Goal: Information Seeking & Learning: Learn about a topic

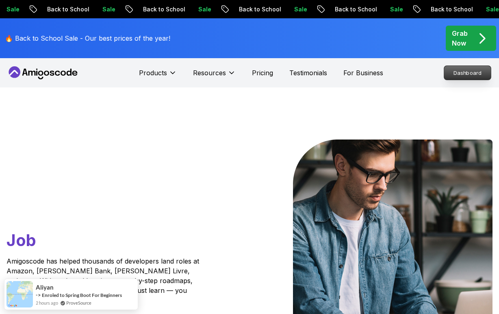
click at [453, 68] on p "Dashboard" at bounding box center [468, 73] width 47 height 14
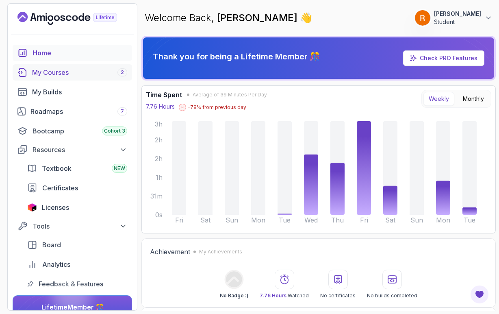
click at [60, 71] on div "My Courses 2" at bounding box center [79, 73] width 95 height 10
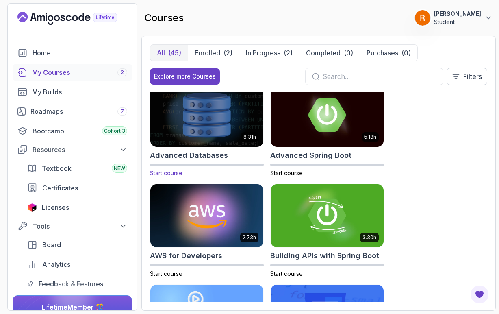
scroll to position [10, 0]
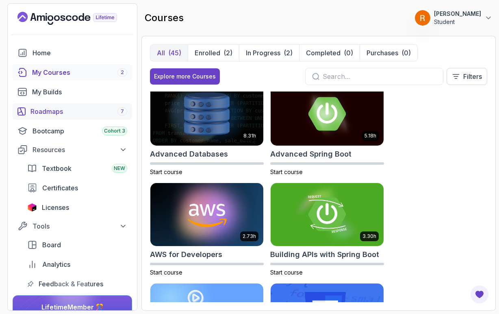
click at [55, 115] on div "Roadmaps 7" at bounding box center [79, 112] width 97 height 10
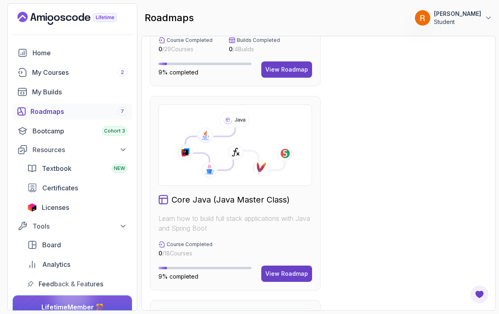
scroll to position [357, 0]
click at [279, 270] on div "View Roadmap" at bounding box center [287, 273] width 43 height 8
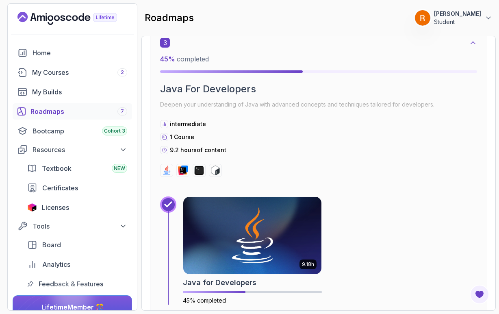
scroll to position [853, 0]
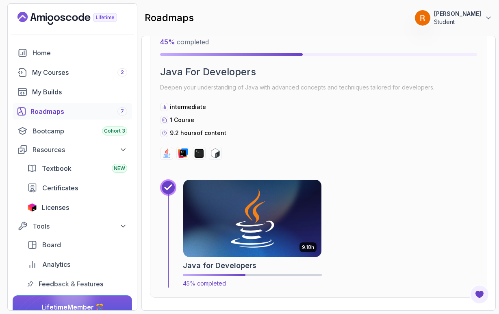
click at [256, 229] on img at bounding box center [252, 218] width 145 height 81
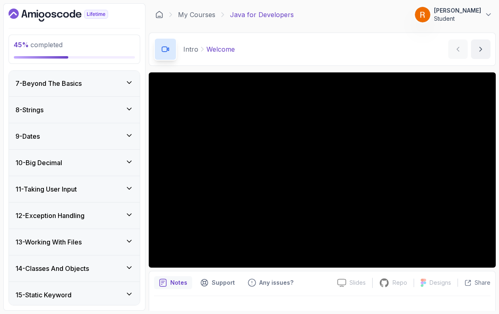
scroll to position [220, 0]
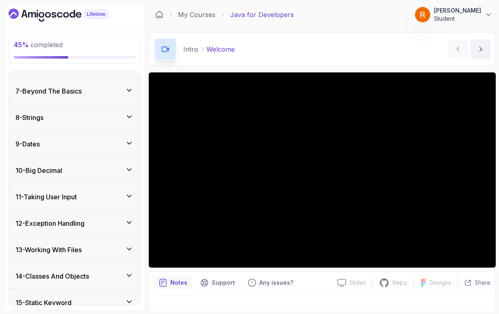
click at [98, 139] on div "9 - Dates" at bounding box center [74, 144] width 118 height 10
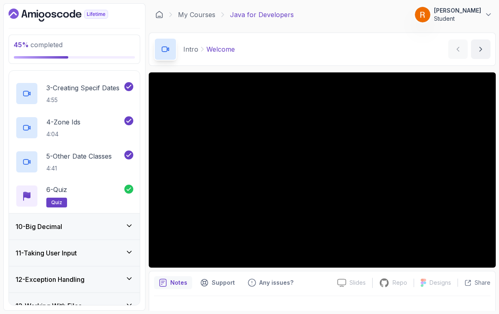
scroll to position [304, 0]
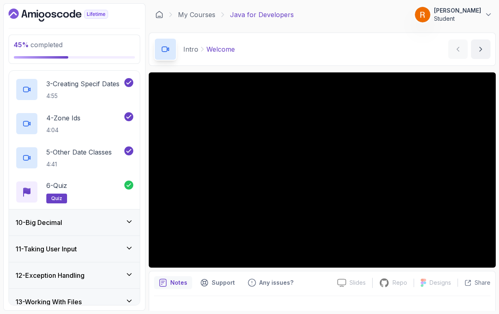
click at [99, 221] on div "10 - Big Decimal" at bounding box center [74, 223] width 118 height 10
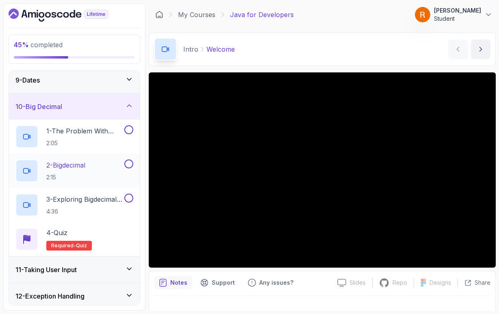
scroll to position [214, 0]
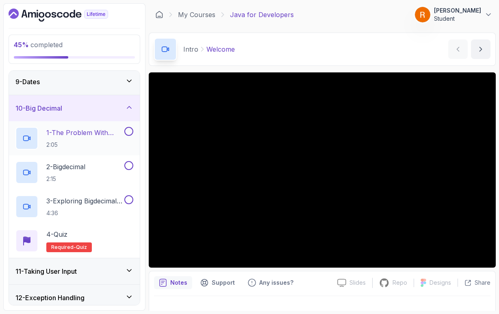
click at [102, 132] on p "1 - The Problem With Double" at bounding box center [84, 133] width 76 height 10
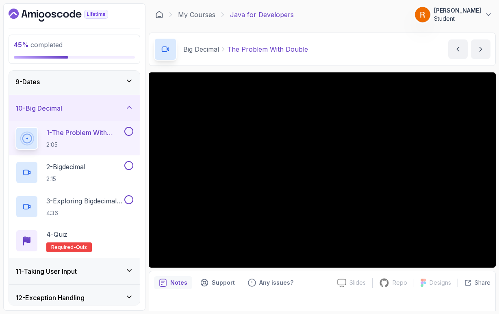
click at [497, 196] on section "45 % completed 1 - Intro 2 - Loops 3 - If Statements 4 - Packages 5 - Access Mo…" at bounding box center [249, 157] width 499 height 314
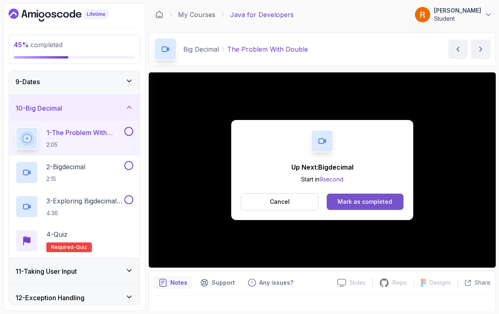
click at [352, 208] on button "Mark as completed" at bounding box center [365, 202] width 77 height 16
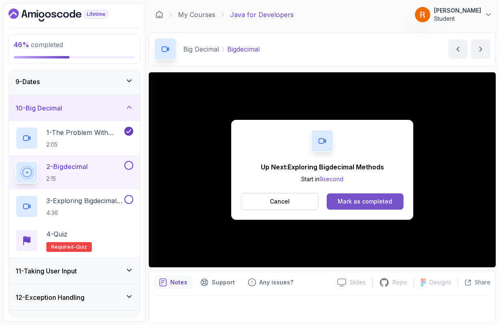
click at [401, 206] on button "Mark as completed" at bounding box center [365, 202] width 77 height 16
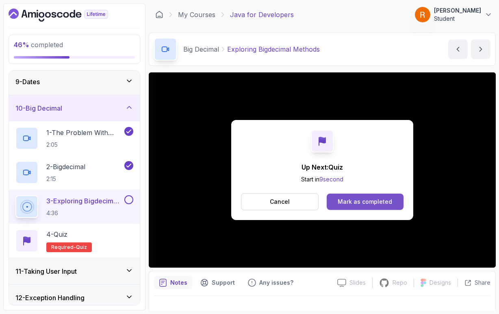
click at [347, 206] on div "Mark as completed" at bounding box center [365, 202] width 54 height 8
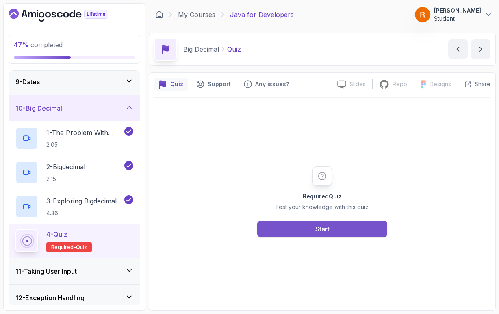
click at [348, 227] on button "Start" at bounding box center [322, 229] width 130 height 16
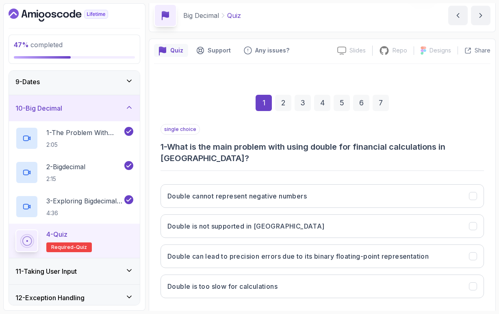
scroll to position [34, 0]
click at [383, 249] on button "Double can lead to precision errors due to its binary floating-point representa…" at bounding box center [323, 256] width 324 height 24
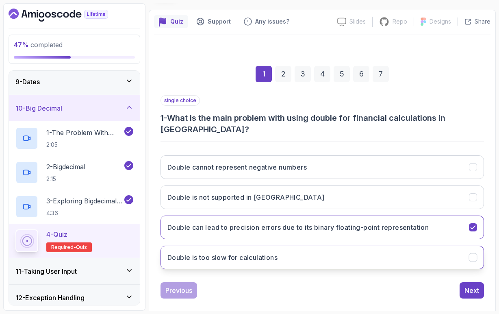
scroll to position [62, 0]
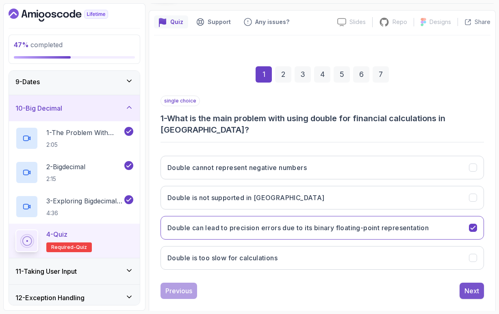
click at [464, 285] on button "Next" at bounding box center [472, 291] width 24 height 16
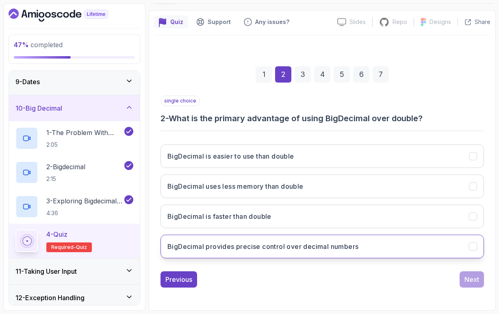
click at [258, 248] on h3 "BigDecimal provides precise control over decimal numbers" at bounding box center [263, 247] width 191 height 10
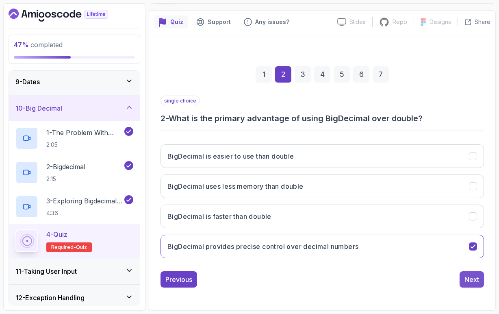
click at [464, 279] on button "Next" at bounding box center [472, 279] width 24 height 16
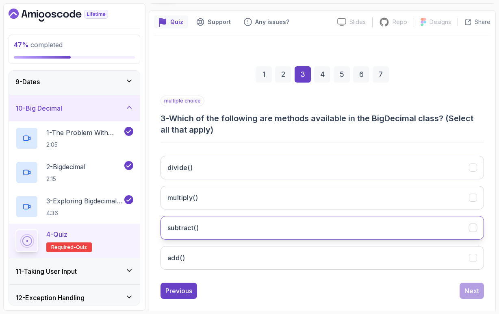
click at [210, 227] on button "subtract()" at bounding box center [323, 228] width 324 height 24
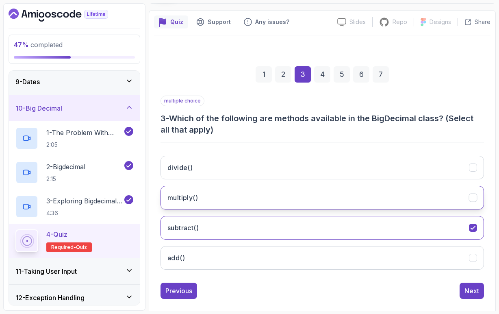
click at [210, 203] on button "multiply()" at bounding box center [323, 198] width 324 height 24
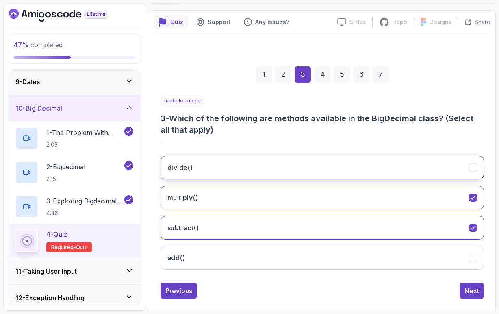
click at [209, 167] on button "divide()" at bounding box center [323, 168] width 324 height 24
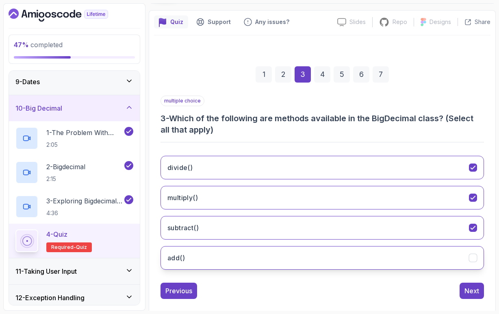
click at [193, 267] on button "add()" at bounding box center [323, 258] width 324 height 24
click at [474, 294] on div "Next" at bounding box center [472, 291] width 15 height 10
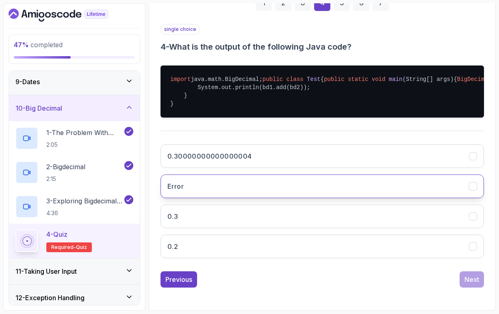
scroll to position [138, 0]
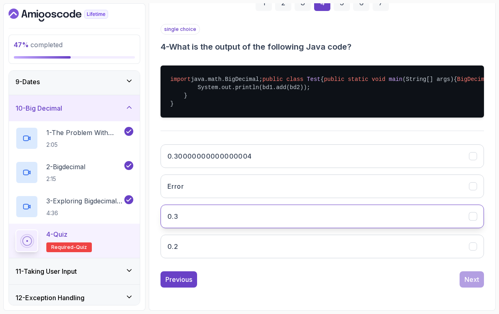
click at [255, 228] on button "0.3" at bounding box center [323, 217] width 324 height 24
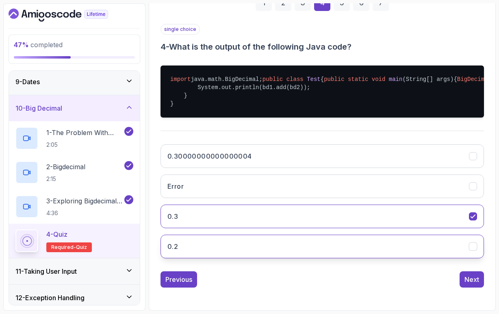
scroll to position [166, 0]
click at [475, 283] on div "Next" at bounding box center [472, 280] width 15 height 10
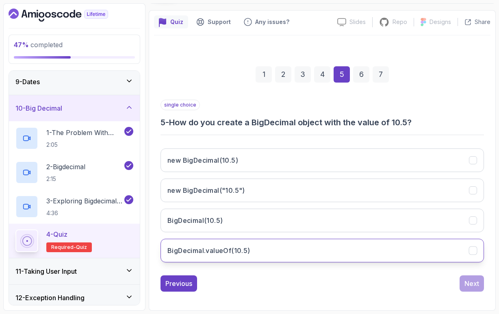
scroll to position [62, 0]
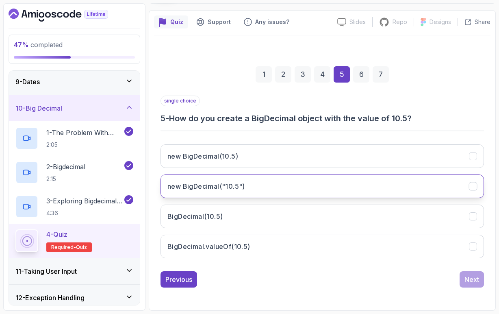
click at [237, 188] on h3 "new BigDecimal("10.5")" at bounding box center [207, 186] width 78 height 10
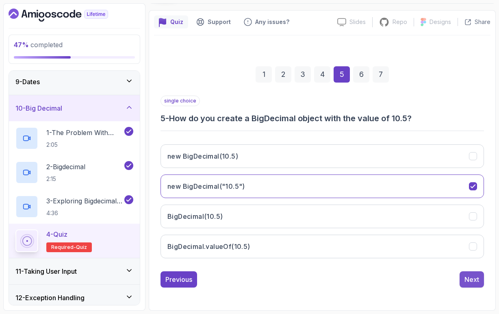
click at [470, 280] on div "Next" at bounding box center [472, 280] width 15 height 10
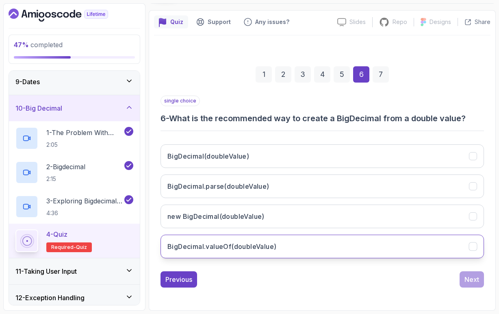
click at [233, 248] on h3 "BigDecimal.valueOf(doubleValue)" at bounding box center [222, 247] width 109 height 10
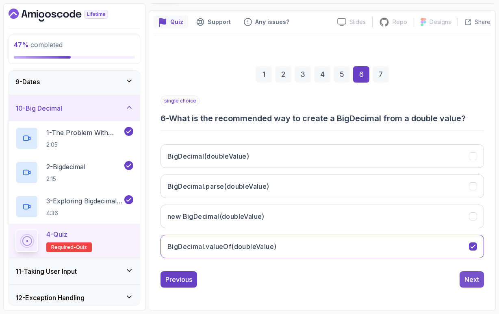
click at [465, 286] on button "Next" at bounding box center [472, 279] width 24 height 16
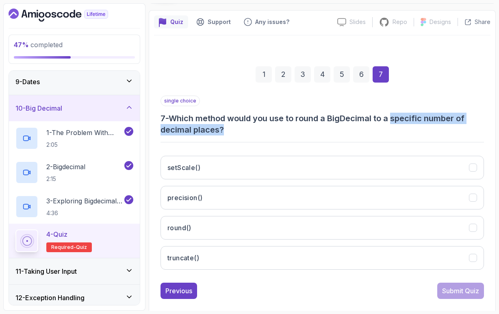
drag, startPoint x: 397, startPoint y: 120, endPoint x: 399, endPoint y: 124, distance: 4.5
click at [399, 124] on h3 "7 - Which method would you use to round a BigDecimal to a specific number of de…" at bounding box center [323, 124] width 324 height 23
drag, startPoint x: 228, startPoint y: 128, endPoint x: 175, endPoint y: 120, distance: 53.0
click at [175, 120] on h3 "7 - Which method would you use to round a BigDecimal to a specific number of de…" at bounding box center [323, 124] width 324 height 23
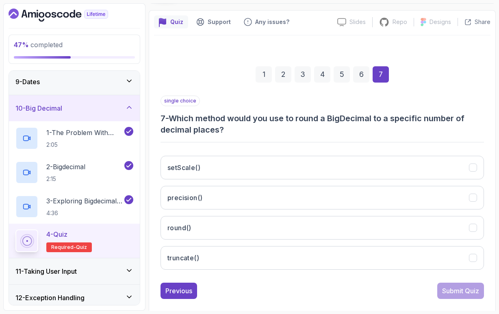
copy h3 "Which method would you use to round a BigDecimal to a specific number of decima…"
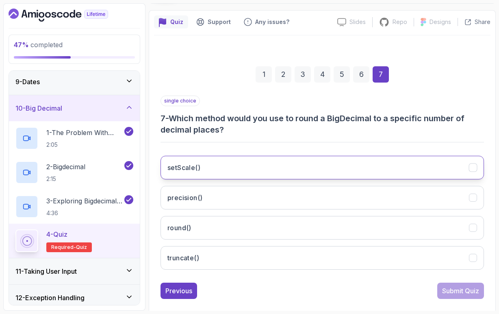
click at [235, 177] on button "setScale()" at bounding box center [323, 168] width 324 height 24
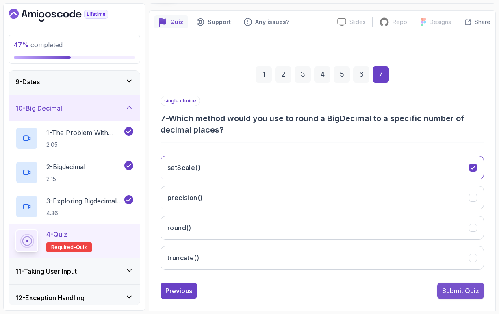
click at [469, 290] on div "Submit Quiz" at bounding box center [460, 291] width 37 height 10
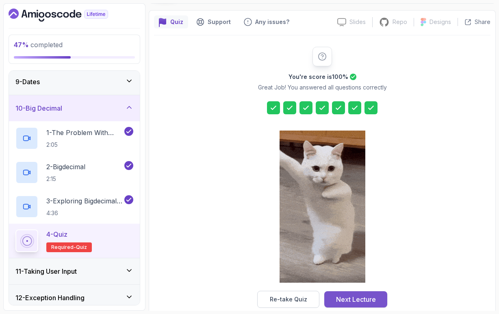
click at [381, 301] on button "Next Lecture" at bounding box center [356, 299] width 63 height 16
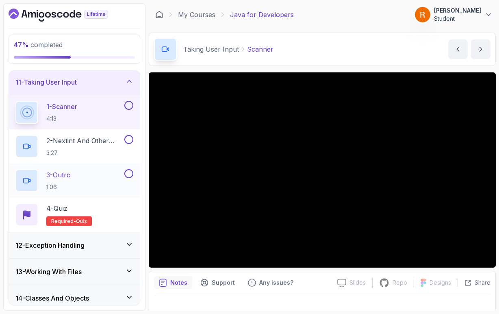
scroll to position [263, 0]
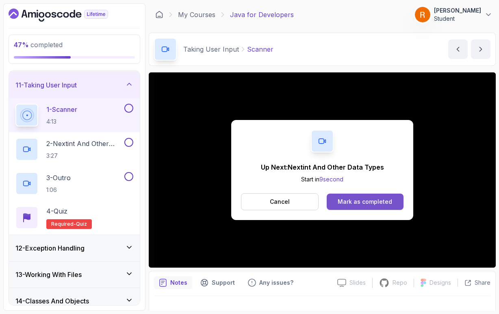
click at [344, 207] on button "Mark as completed" at bounding box center [365, 202] width 77 height 16
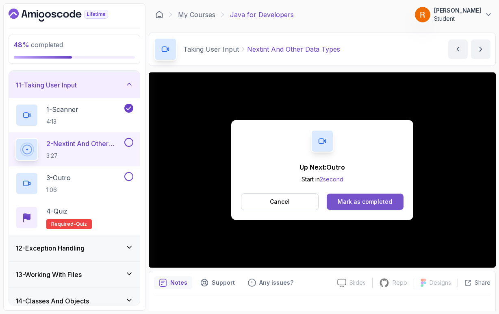
click at [353, 199] on div "Mark as completed" at bounding box center [365, 202] width 54 height 8
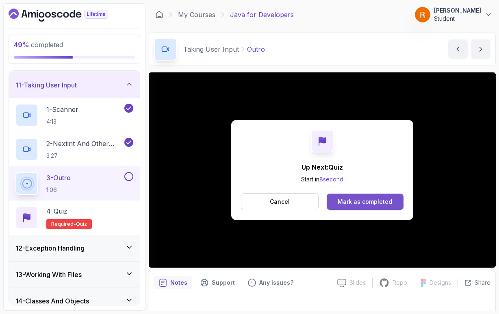
click at [346, 207] on button "Mark as completed" at bounding box center [365, 202] width 77 height 16
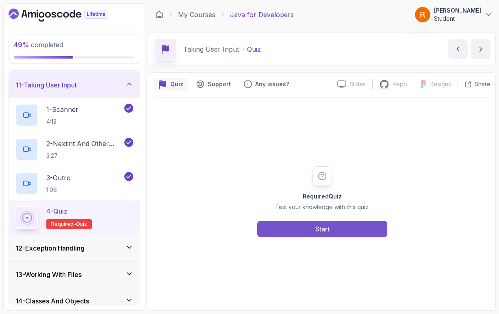
click at [325, 233] on div "Start" at bounding box center [323, 229] width 14 height 10
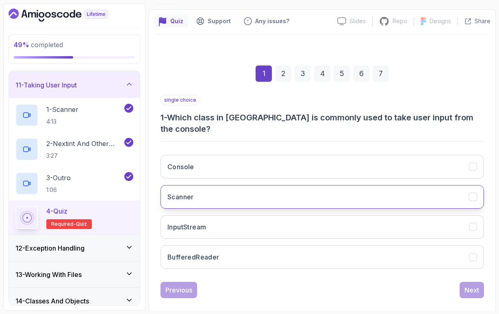
scroll to position [62, 0]
click at [264, 192] on button "Scanner" at bounding box center [323, 198] width 324 height 24
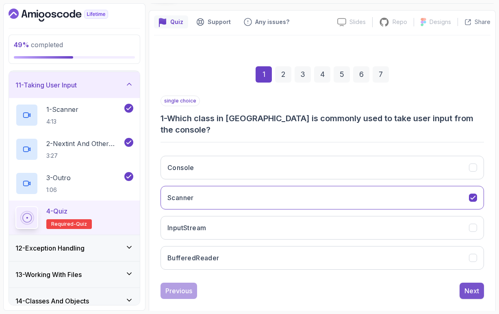
click at [466, 284] on button "Next" at bounding box center [472, 291] width 24 height 16
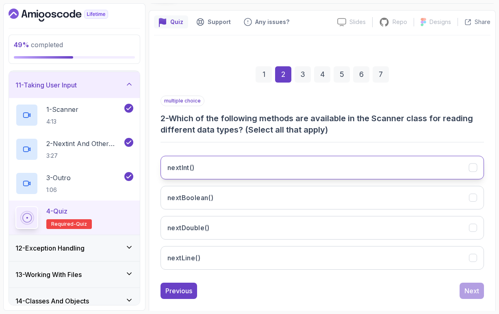
click at [220, 168] on button "nextInt()" at bounding box center [323, 168] width 324 height 24
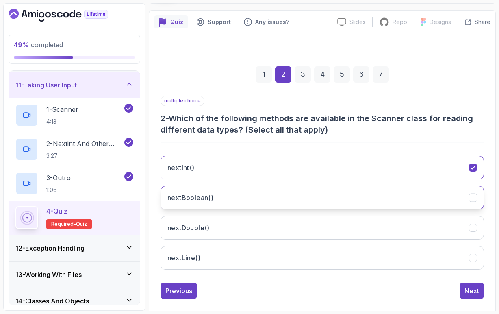
click at [216, 198] on button "nextBoolean()" at bounding box center [323, 198] width 324 height 24
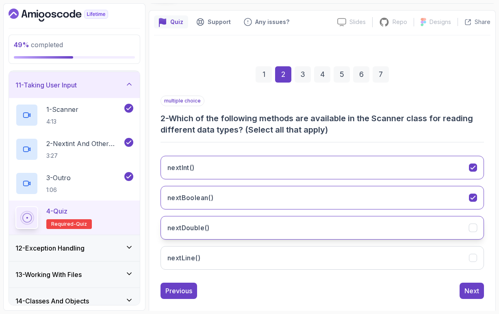
click at [216, 226] on button "nextDouble()" at bounding box center [323, 228] width 324 height 24
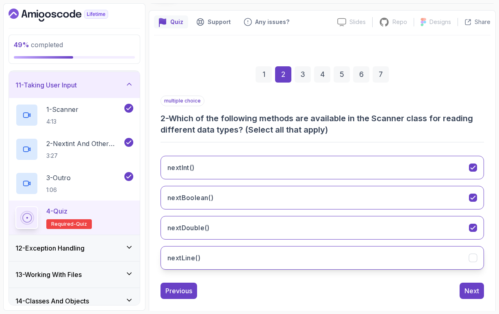
click at [216, 253] on button "nextLine()" at bounding box center [323, 258] width 324 height 24
click at [477, 291] on div "Next" at bounding box center [472, 291] width 15 height 10
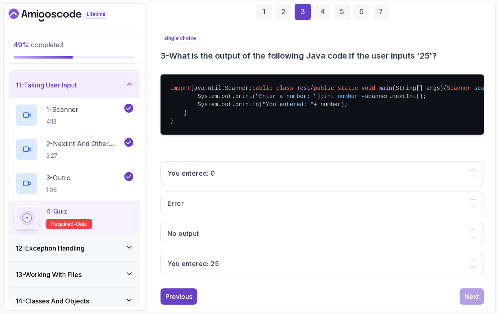
scroll to position [124, 0]
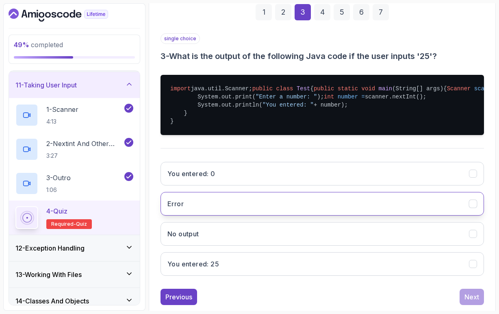
click at [200, 216] on button "Error" at bounding box center [323, 204] width 324 height 24
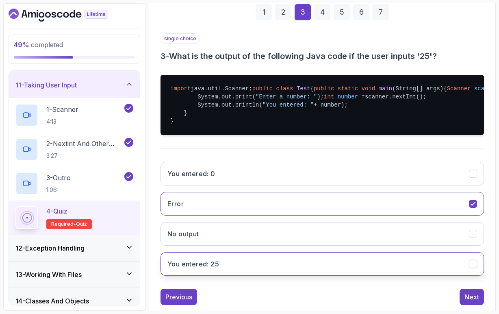
click at [229, 276] on button "You entered: 25" at bounding box center [323, 264] width 324 height 24
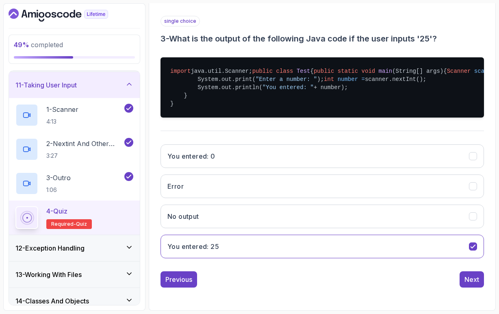
scroll to position [174, 0]
click at [464, 280] on button "Next" at bounding box center [472, 279] width 24 height 16
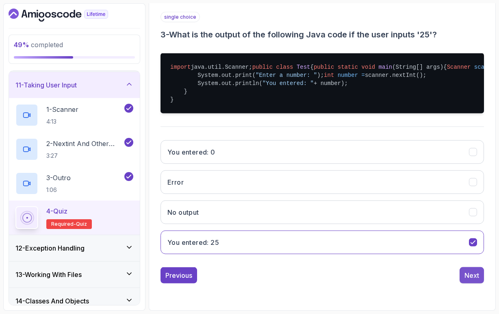
scroll to position [62, 0]
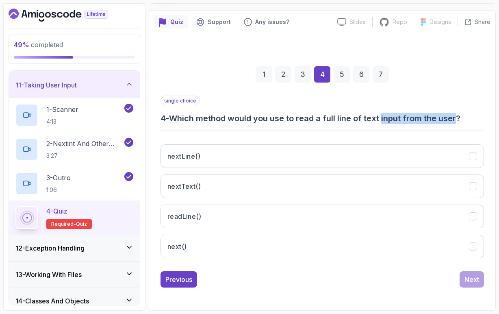
drag, startPoint x: 386, startPoint y: 120, endPoint x: 463, endPoint y: 121, distance: 76.9
click at [463, 121] on h3 "4 - Which method would you use to read a full line of text input from the user?" at bounding box center [323, 118] width 324 height 11
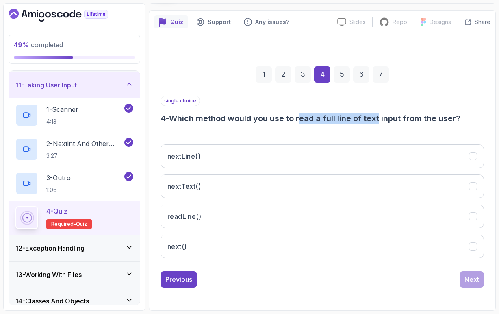
drag, startPoint x: 304, startPoint y: 120, endPoint x: 383, endPoint y: 120, distance: 78.9
click at [383, 120] on h3 "4 - Which method would you use to read a full line of text input from the user?" at bounding box center [323, 118] width 324 height 11
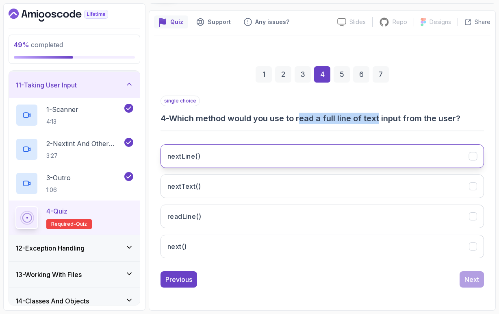
click at [181, 166] on button "nextLine()" at bounding box center [323, 156] width 324 height 24
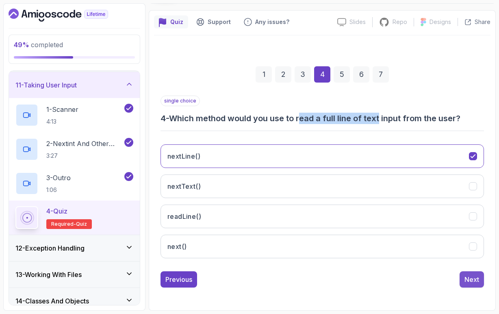
click at [477, 281] on div "Next" at bounding box center [472, 280] width 15 height 10
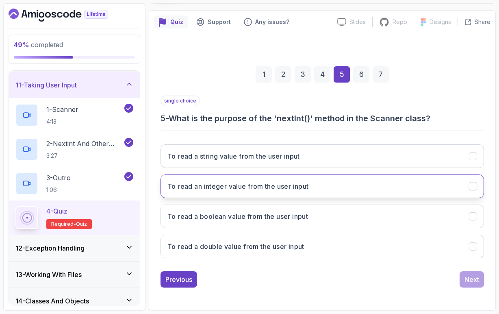
click at [235, 189] on h3 "To read an integer value from the user input" at bounding box center [239, 186] width 142 height 10
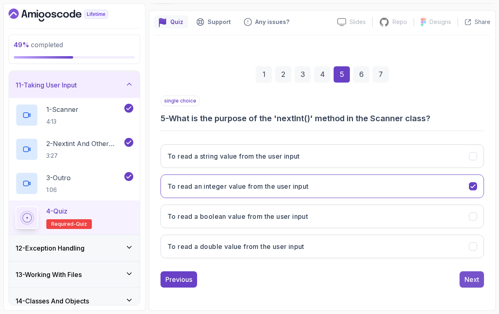
click at [479, 279] on div "Next" at bounding box center [472, 280] width 15 height 10
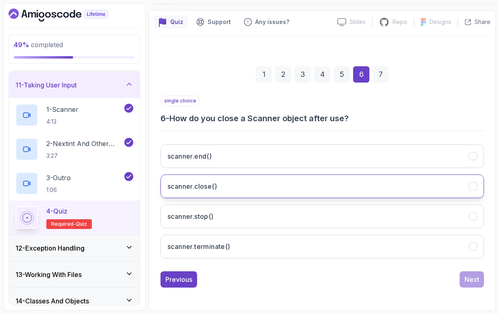
click at [212, 191] on h3 "scanner.close()" at bounding box center [193, 186] width 50 height 10
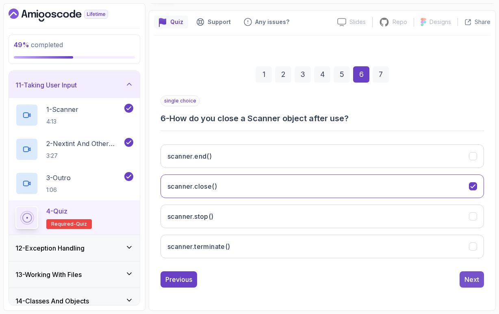
click at [473, 281] on div "Next" at bounding box center [472, 280] width 15 height 10
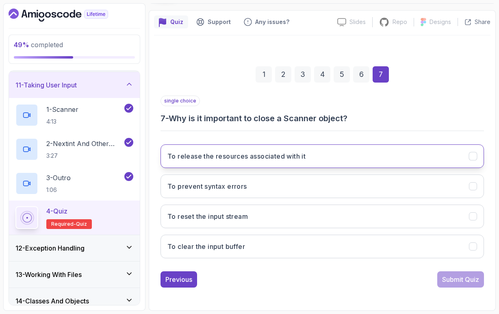
click at [205, 157] on h3 "To release the resources associated with it" at bounding box center [237, 156] width 138 height 10
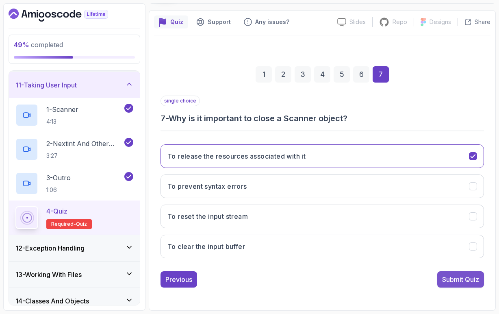
click at [445, 282] on div "Submit Quiz" at bounding box center [460, 280] width 37 height 10
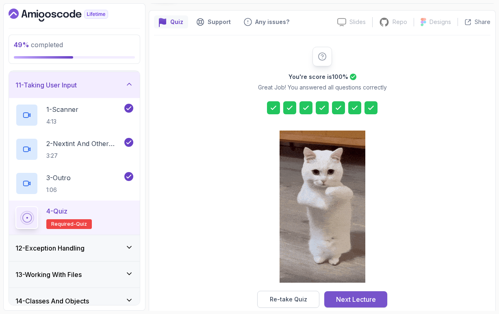
click at [371, 299] on div "Next Lecture" at bounding box center [356, 299] width 40 height 10
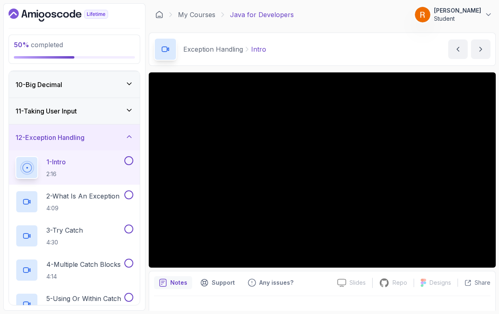
scroll to position [240, 0]
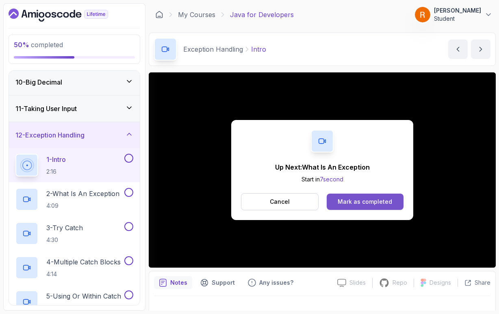
click at [344, 208] on button "Mark as completed" at bounding box center [365, 202] width 77 height 16
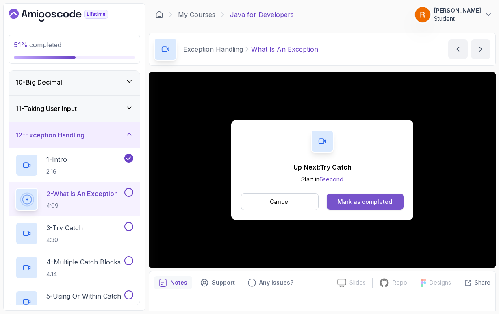
click at [368, 208] on button "Mark as completed" at bounding box center [365, 202] width 77 height 16
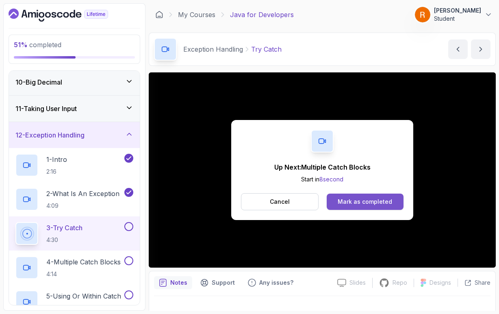
click at [342, 204] on div "Mark as completed" at bounding box center [365, 202] width 54 height 8
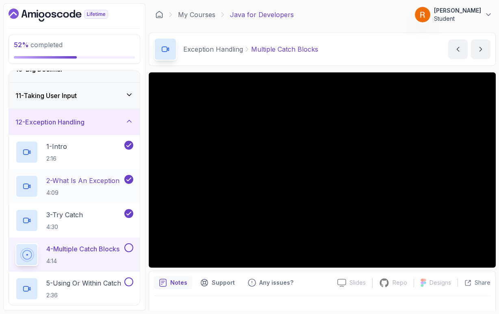
scroll to position [258, 0]
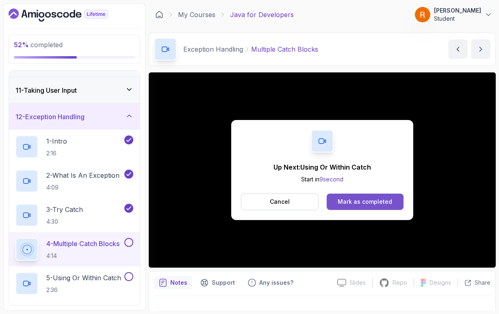
click at [371, 202] on div "Mark as completed" at bounding box center [365, 202] width 54 height 8
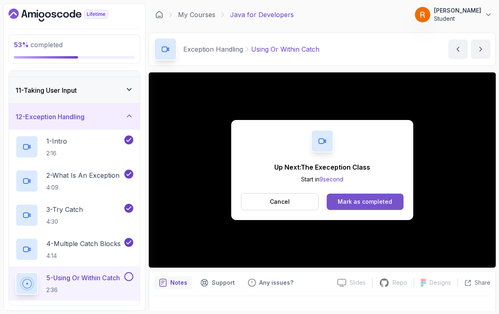
click at [342, 202] on div "Mark as completed" at bounding box center [365, 202] width 54 height 8
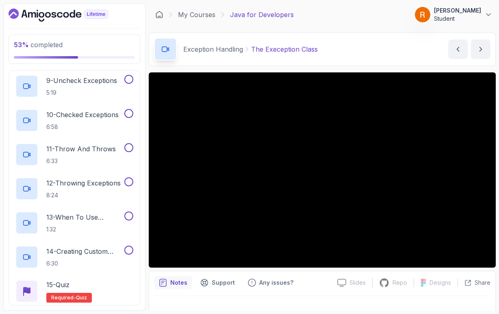
scroll to position [588, 0]
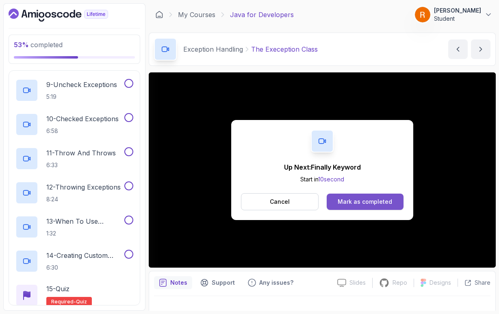
click at [374, 202] on div "Mark as completed" at bounding box center [365, 202] width 54 height 8
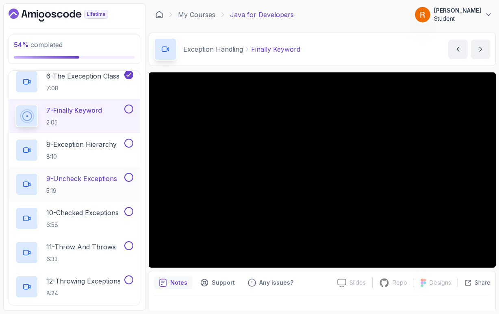
scroll to position [493, 0]
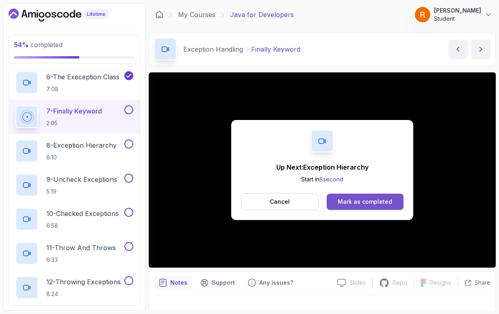
click at [399, 205] on button "Mark as completed" at bounding box center [365, 202] width 77 height 16
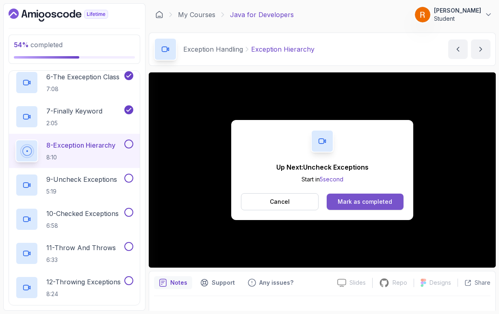
click at [379, 208] on button "Mark as completed" at bounding box center [365, 202] width 77 height 16
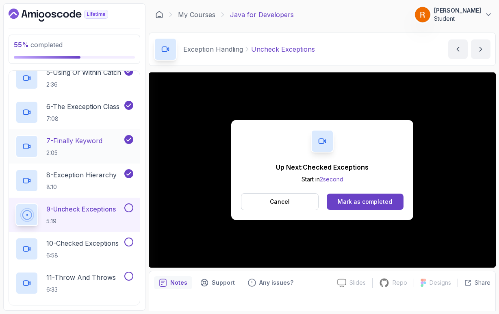
scroll to position [459, 0]
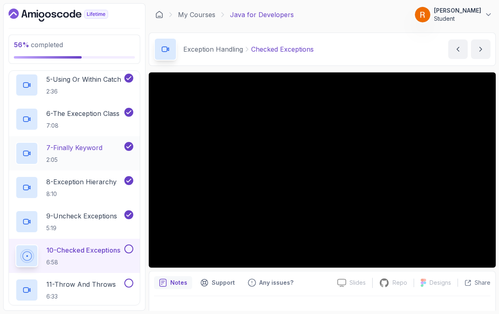
scroll to position [458, 0]
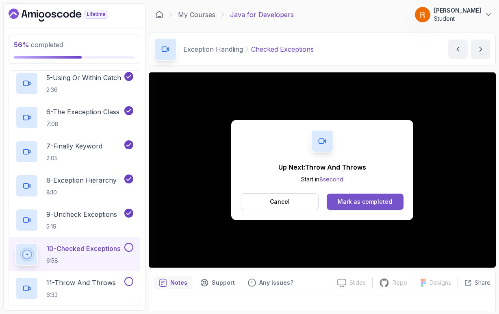
click at [355, 207] on button "Mark as completed" at bounding box center [365, 202] width 77 height 16
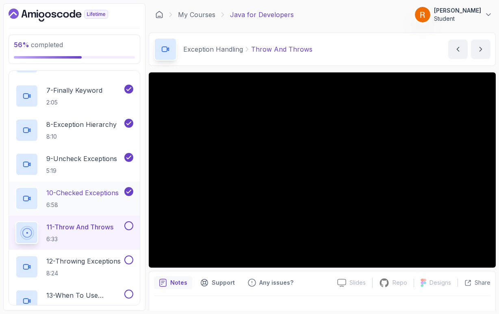
scroll to position [515, 0]
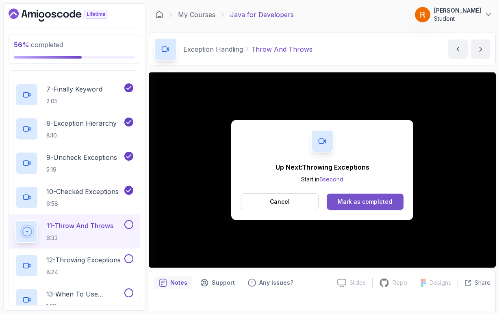
click at [344, 198] on div "Mark as completed" at bounding box center [365, 202] width 54 height 8
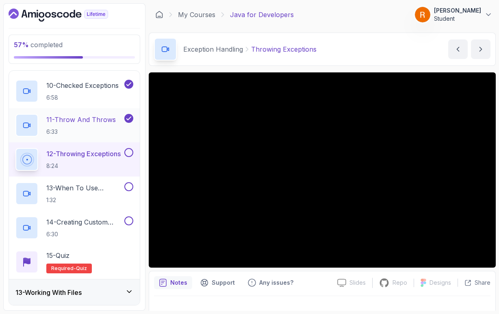
scroll to position [623, 0]
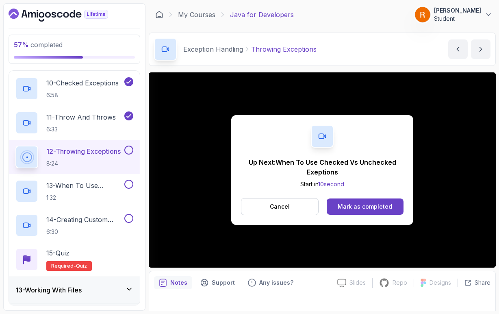
click at [167, 261] on div "Up Next: When To Use Checked Vs Unchecked Exeptions Start in 10 second Cancel M…" at bounding box center [322, 169] width 347 height 195
click at [373, 203] on div "Mark as completed" at bounding box center [365, 207] width 54 height 8
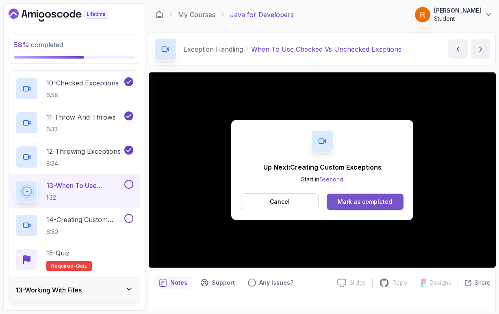
click at [361, 207] on button "Mark as completed" at bounding box center [365, 202] width 77 height 16
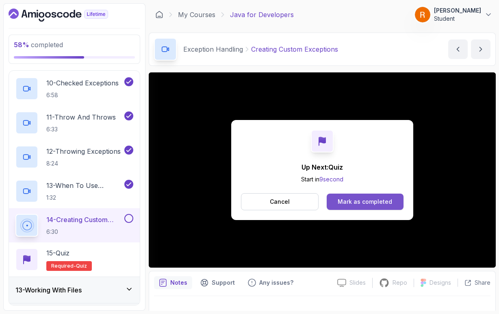
click at [368, 201] on div "Mark as completed" at bounding box center [365, 202] width 54 height 8
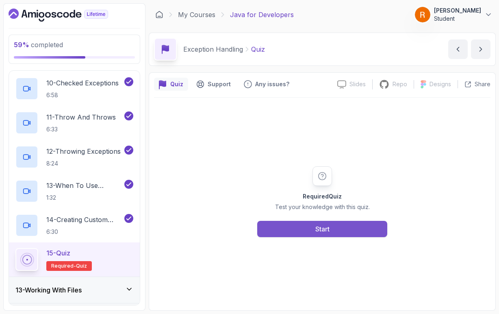
click at [367, 226] on button "Start" at bounding box center [322, 229] width 130 height 16
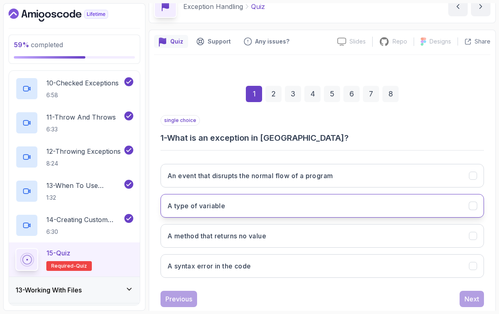
scroll to position [44, 0]
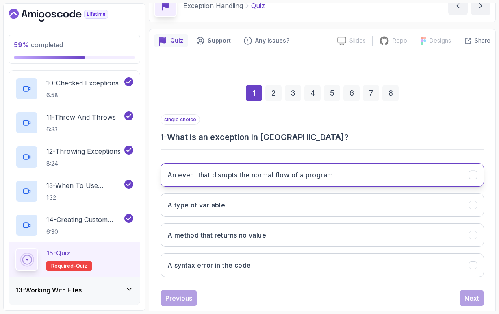
click at [344, 181] on button "An event that disrupts the normal flow of a program" at bounding box center [323, 175] width 324 height 24
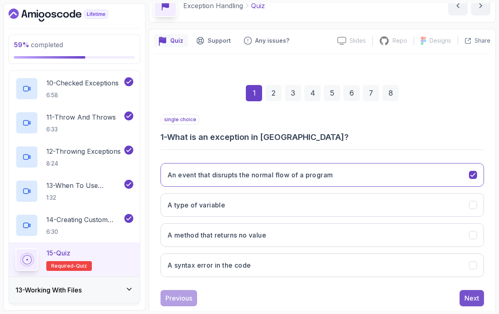
click at [467, 295] on div "Next" at bounding box center [472, 298] width 15 height 10
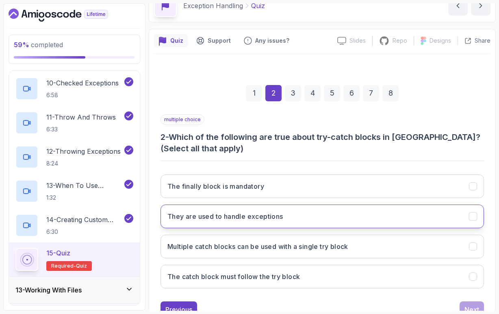
click at [277, 219] on h3 "They are used to handle exceptions" at bounding box center [226, 216] width 116 height 10
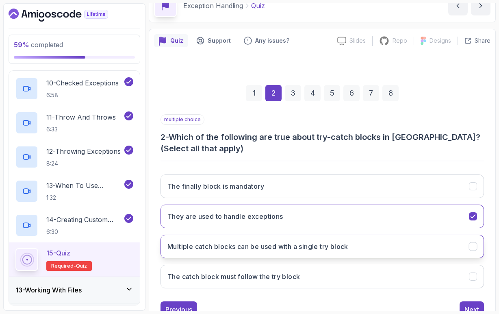
click at [277, 248] on h3 "Multiple catch blocks can be used with a single try block" at bounding box center [258, 247] width 181 height 10
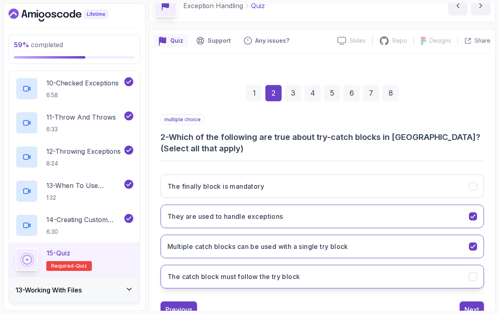
click at [275, 278] on h3 "The catch block must follow the try block" at bounding box center [234, 277] width 133 height 10
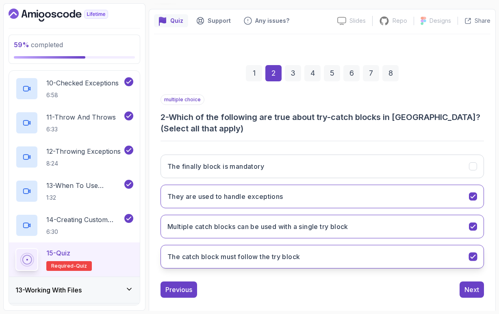
scroll to position [65, 0]
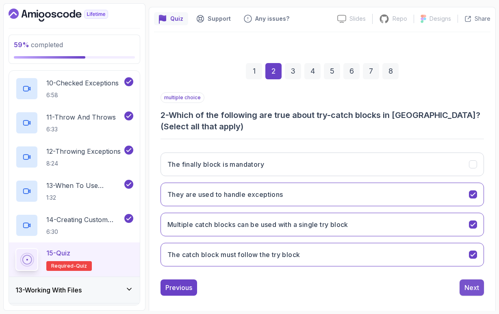
click at [463, 290] on button "Next" at bounding box center [472, 287] width 24 height 16
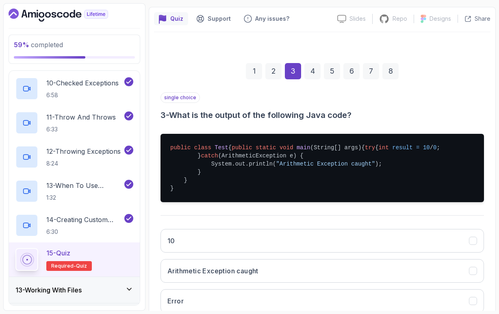
drag, startPoint x: 214, startPoint y: 173, endPoint x: 286, endPoint y: 172, distance: 72.8
click at [286, 172] on pre "public class Test { public static void main (String[] args) { try { int result …" at bounding box center [323, 168] width 324 height 68
click at [275, 179] on pre "public class Test { public static void main (String[] args) { try { int result …" at bounding box center [323, 168] width 324 height 68
click at [303, 181] on pre "public class Test { public static void main (String[] args) { try { int result …" at bounding box center [323, 168] width 324 height 68
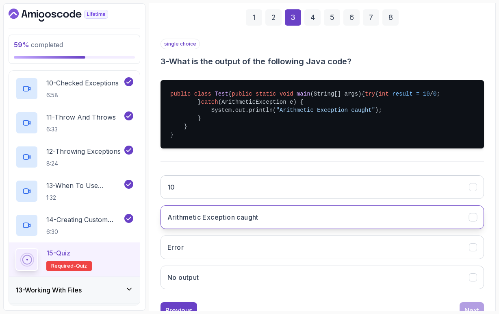
click at [318, 229] on button "Arithmetic Exception caught" at bounding box center [323, 217] width 324 height 24
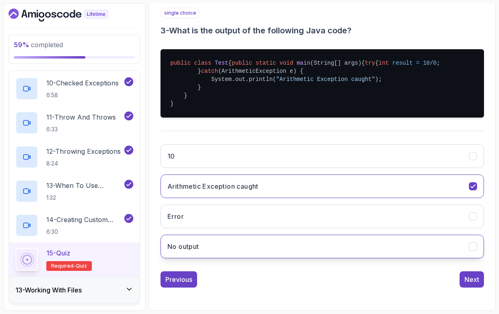
scroll to position [174, 0]
click at [471, 280] on div "Next" at bounding box center [472, 280] width 15 height 10
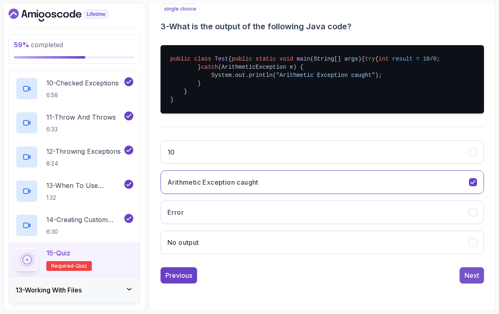
scroll to position [62, 0]
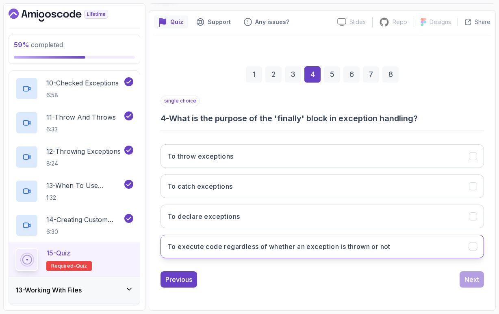
click at [248, 248] on h3 "To execute code regardless of whether an exception is thrown or not" at bounding box center [279, 247] width 223 height 10
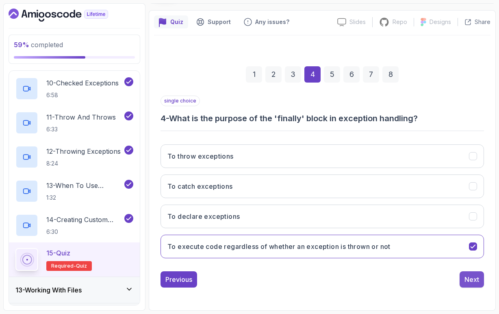
click at [473, 281] on div "Next" at bounding box center [472, 280] width 15 height 10
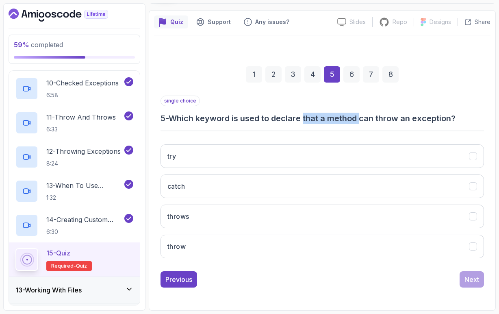
drag, startPoint x: 307, startPoint y: 119, endPoint x: 365, endPoint y: 121, distance: 57.4
click at [365, 121] on h3 "5 - Which keyword is used to declare that a method can throw an exception?" at bounding box center [323, 118] width 324 height 11
click at [380, 123] on h3 "5 - Which keyword is used to declare that a method can throw an exception?" at bounding box center [323, 118] width 324 height 11
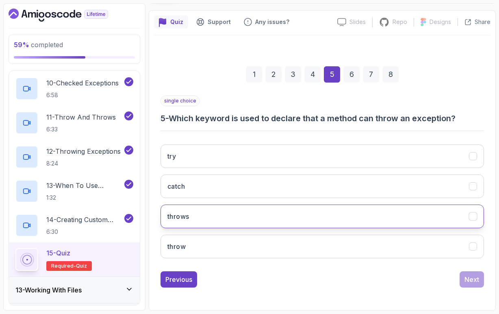
click at [227, 220] on button "throws" at bounding box center [323, 217] width 324 height 24
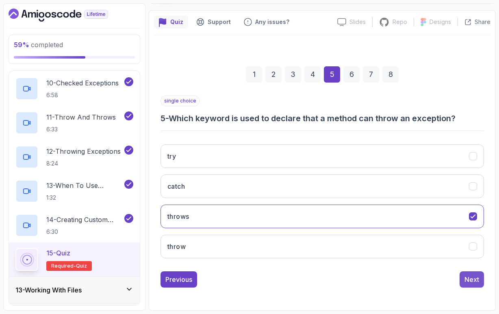
click at [474, 280] on div "Next" at bounding box center [472, 280] width 15 height 10
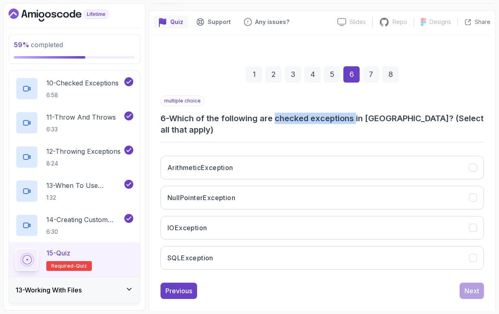
drag, startPoint x: 279, startPoint y: 120, endPoint x: 359, endPoint y: 118, distance: 79.3
click at [359, 118] on h3 "6 - Which of the following are checked exceptions in [GEOGRAPHIC_DATA]? (Select…" at bounding box center [323, 124] width 324 height 23
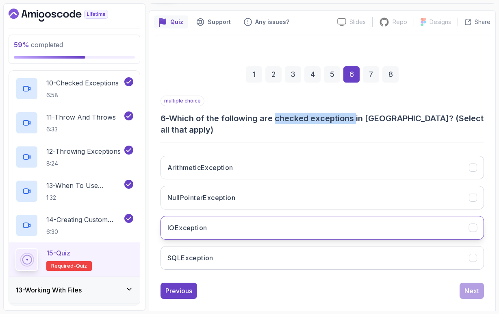
click at [222, 216] on button "IOException" at bounding box center [323, 228] width 324 height 24
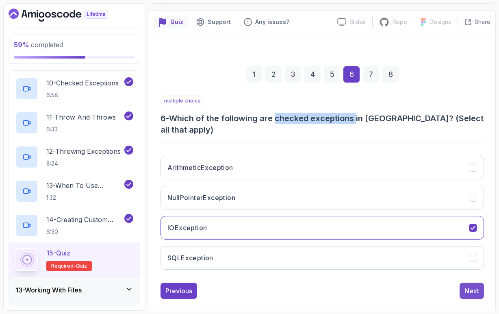
click at [468, 286] on div "Next" at bounding box center [472, 291] width 15 height 10
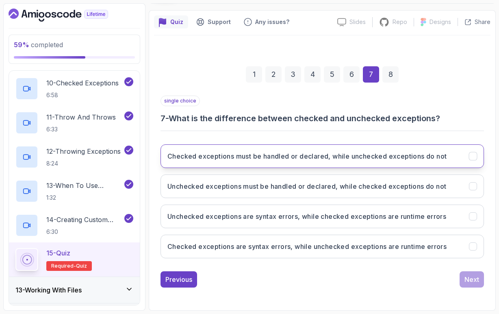
click at [296, 160] on h3 "Checked exceptions must be handled or declared, while unchecked exceptions do n…" at bounding box center [307, 156] width 279 height 10
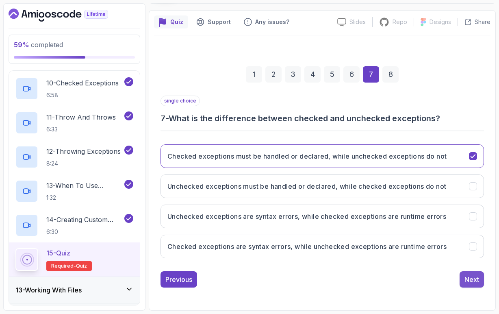
click at [471, 280] on div "Next" at bounding box center [472, 280] width 15 height 10
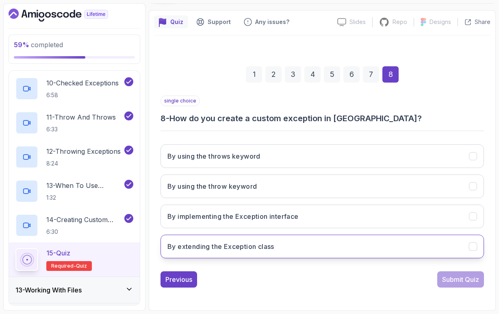
click at [257, 251] on h3 "By extending the Exception class" at bounding box center [221, 247] width 107 height 10
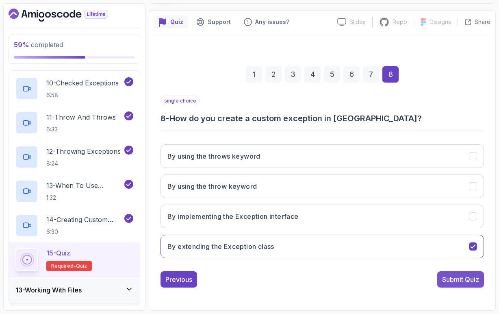
click at [442, 283] on div "Submit Quiz" at bounding box center [460, 280] width 37 height 10
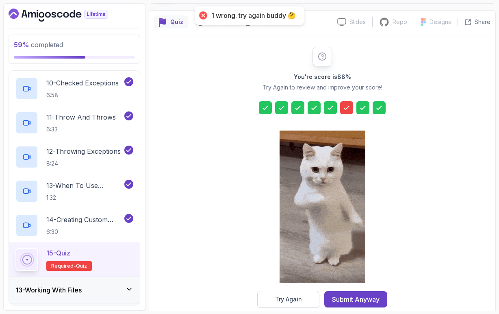
click at [349, 110] on icon at bounding box center [347, 108] width 8 height 8
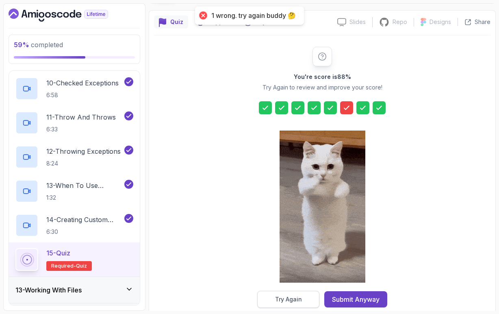
click at [307, 303] on button "Try Again" at bounding box center [288, 299] width 62 height 17
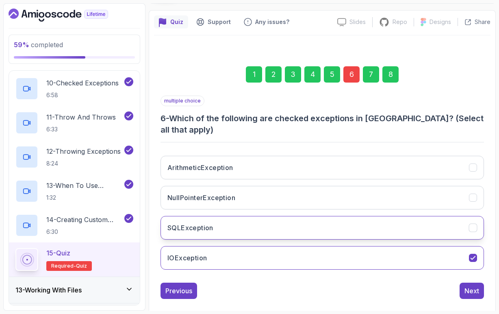
click at [216, 222] on button "SQLException" at bounding box center [323, 228] width 324 height 24
click at [478, 286] on div "Next" at bounding box center [472, 291] width 15 height 10
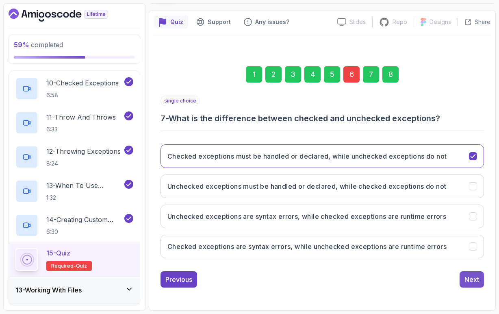
click at [478, 280] on div "Next" at bounding box center [472, 280] width 15 height 10
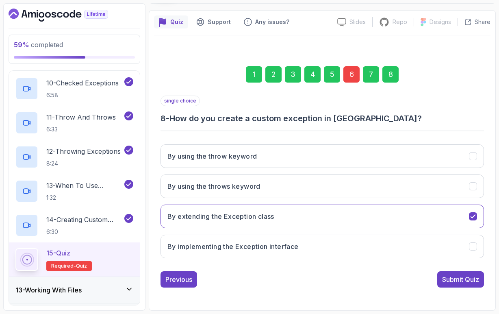
click at [478, 280] on div "Submit Quiz" at bounding box center [460, 280] width 37 height 10
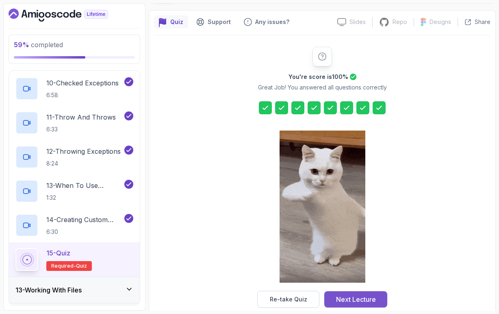
click at [380, 302] on button "Next Lecture" at bounding box center [356, 299] width 63 height 16
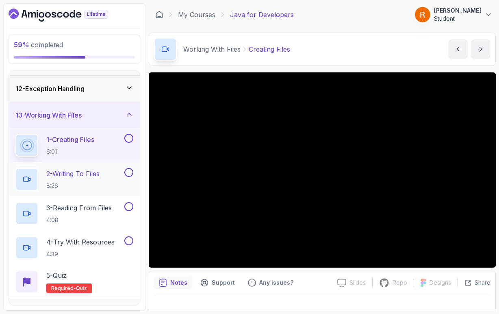
scroll to position [284, 0]
